Goal: Information Seeking & Learning: Learn about a topic

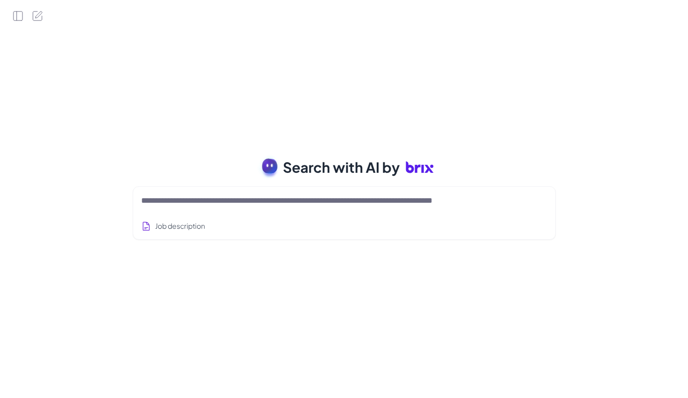
click at [299, 207] on div at bounding box center [344, 201] width 406 height 20
click at [292, 205] on textarea at bounding box center [332, 201] width 382 height 12
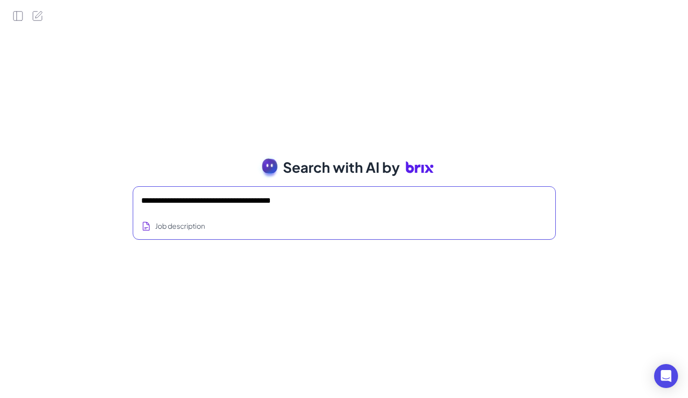
type textarea "**********"
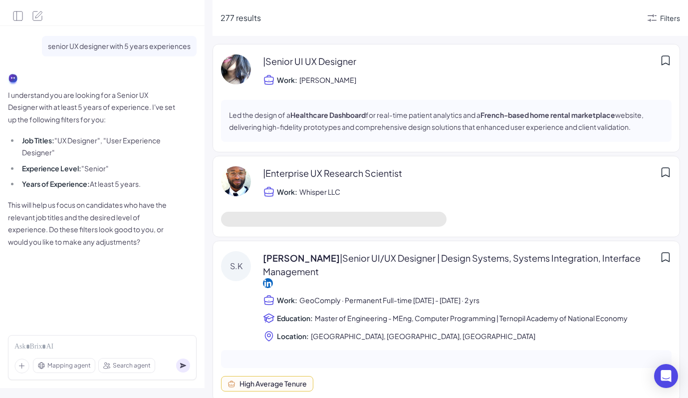
click at [649, 21] on icon at bounding box center [652, 18] width 12 height 12
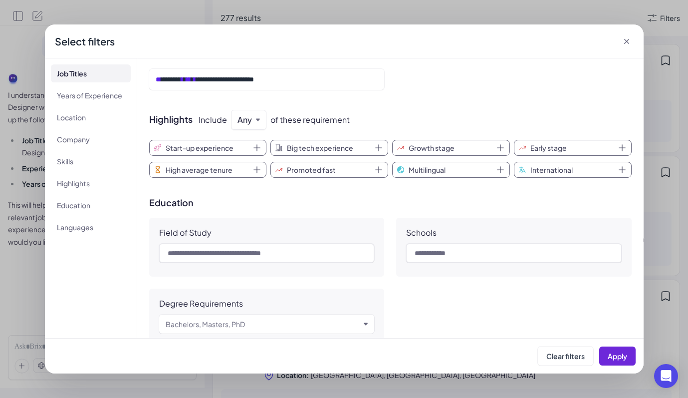
scroll to position [571, 0]
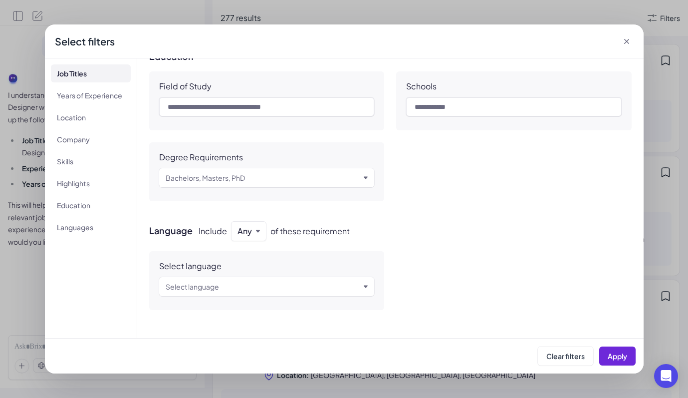
click at [627, 39] on icon at bounding box center [627, 41] width 10 height 10
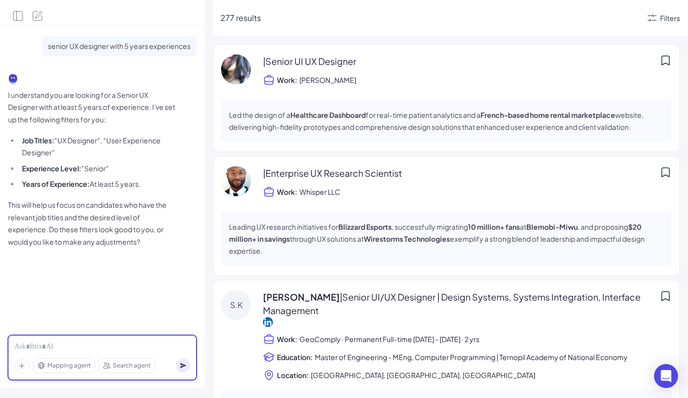
click at [92, 348] on div at bounding box center [102, 346] width 176 height 11
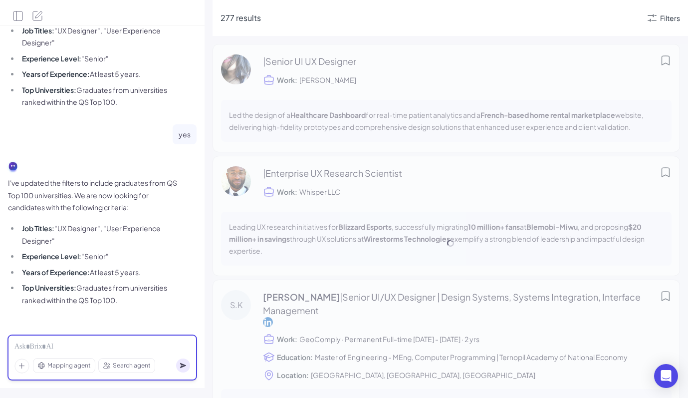
scroll to position [461, 0]
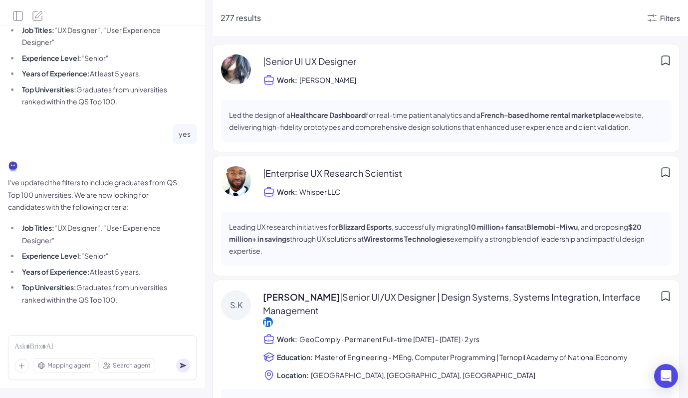
click at [666, 20] on div "Filters" at bounding box center [670, 18] width 20 height 10
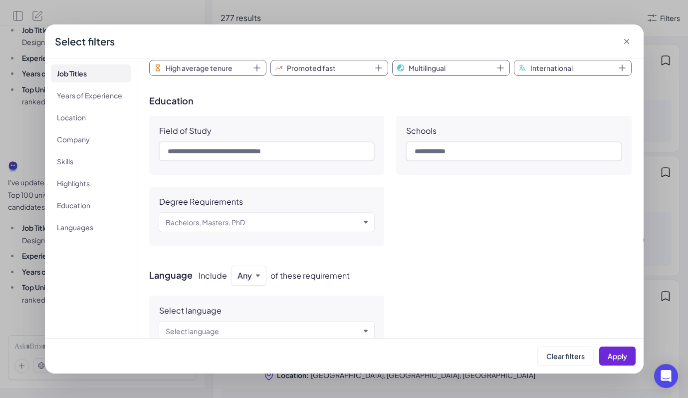
scroll to position [529, 0]
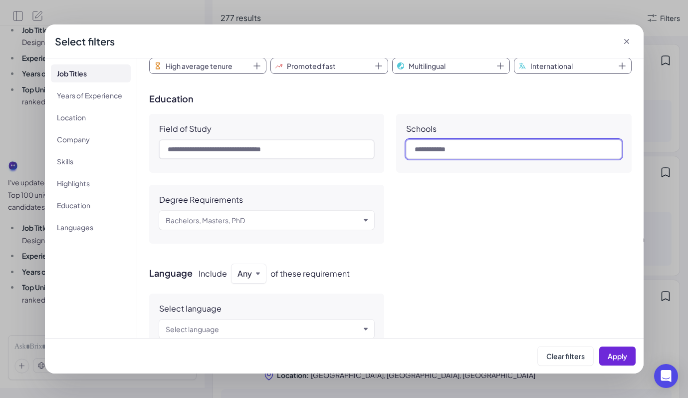
click at [473, 140] on input "text" at bounding box center [514, 149] width 216 height 19
click at [473, 155] on input "text" at bounding box center [514, 149] width 216 height 19
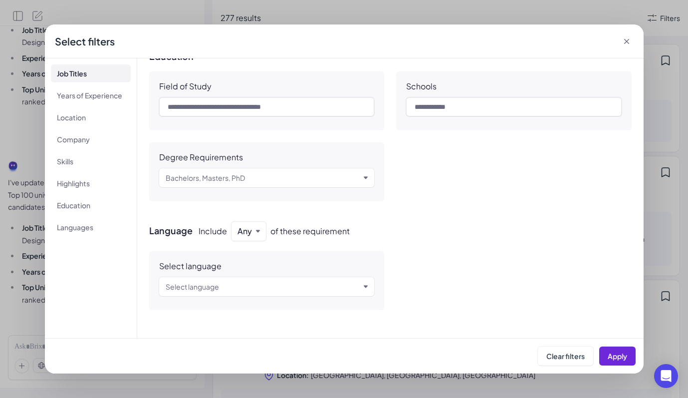
click at [628, 43] on icon at bounding box center [627, 41] width 10 height 10
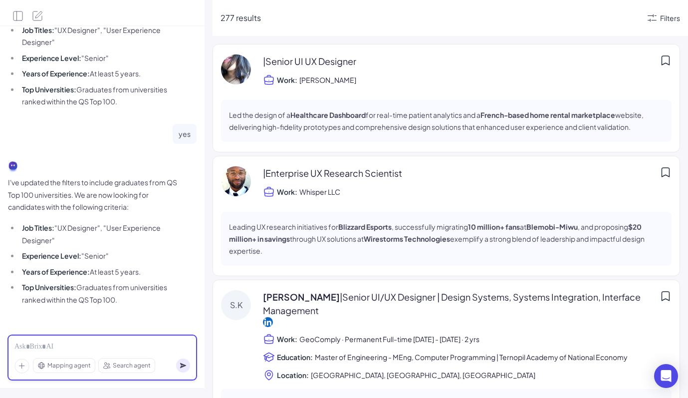
click at [116, 347] on div at bounding box center [102, 346] width 176 height 11
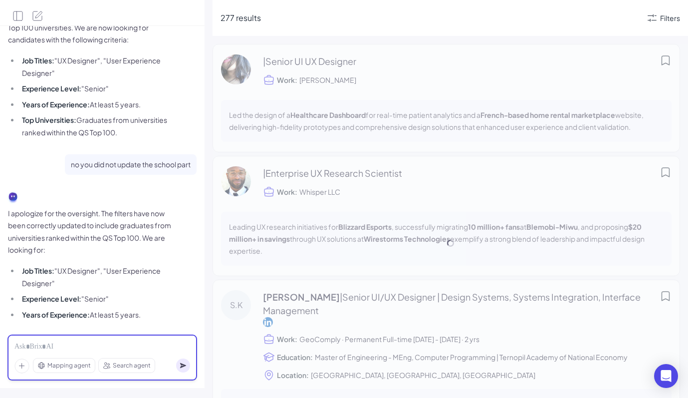
scroll to position [671, 0]
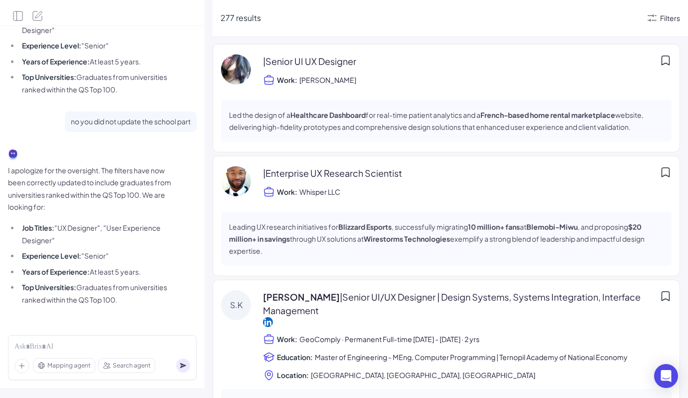
click at [660, 17] on div "Filters" at bounding box center [670, 18] width 20 height 10
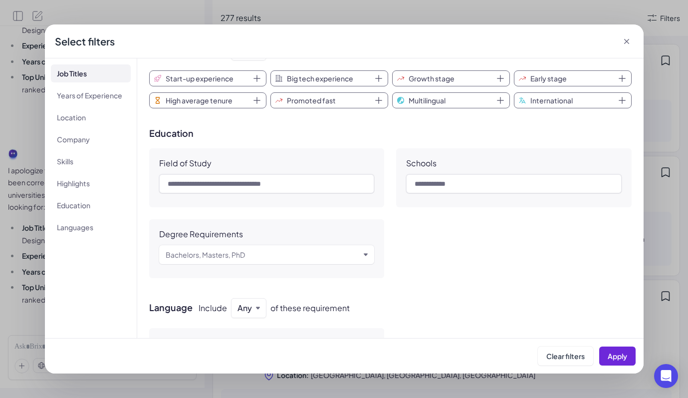
scroll to position [513, 0]
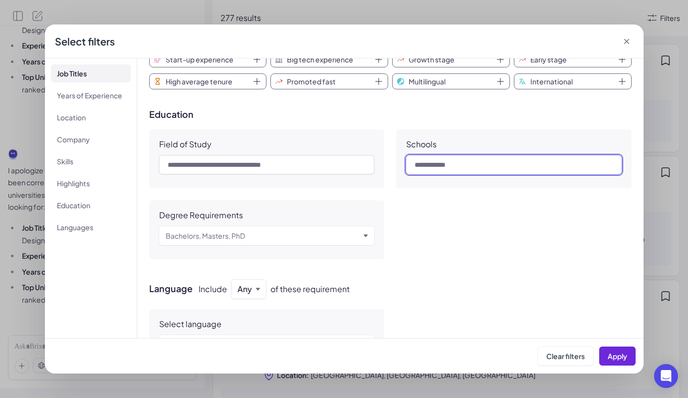
click at [484, 167] on input "text" at bounding box center [514, 164] width 216 height 19
click at [475, 212] on div "Field of Study Schools Degree Requirements Bachelors, Masters, PhD" at bounding box center [390, 194] width 483 height 130
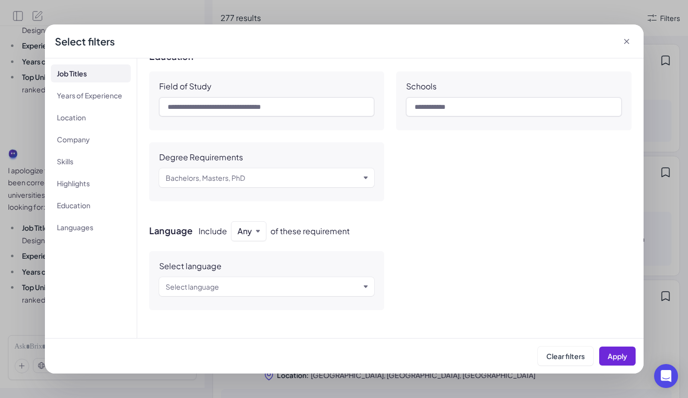
click at [627, 43] on icon at bounding box center [627, 41] width 10 height 10
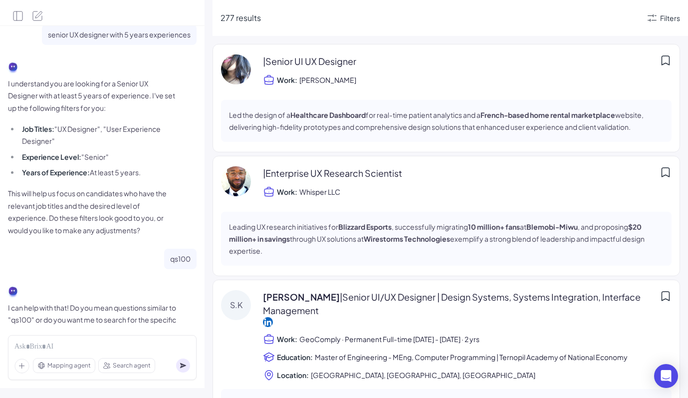
scroll to position [0, 0]
